Goal: Find specific page/section

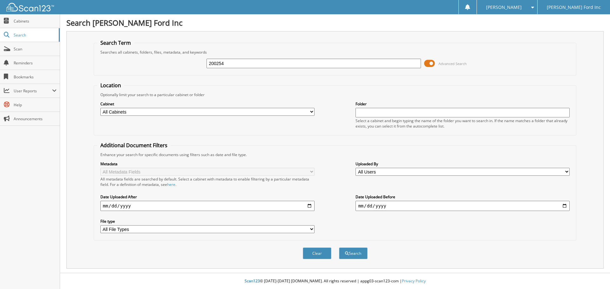
type input "200254"
click at [339, 248] on button "Search" at bounding box center [353, 254] width 29 height 12
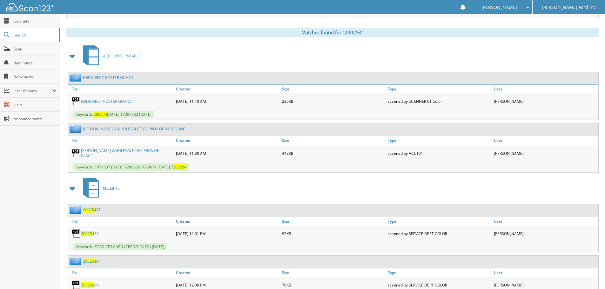
scroll to position [254, 0]
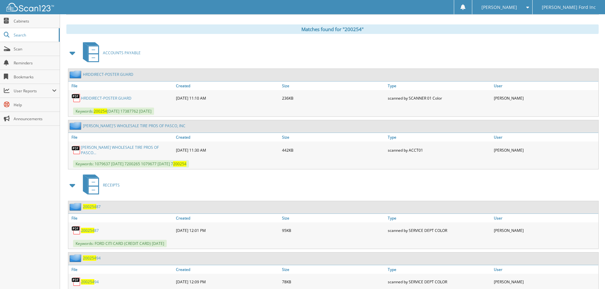
click at [110, 100] on link "HRDDIRECT-POSTER GUARD" at bounding box center [106, 98] width 51 height 5
click at [17, 49] on span "Scan" at bounding box center [35, 48] width 43 height 5
